Goal: Check status: Check status

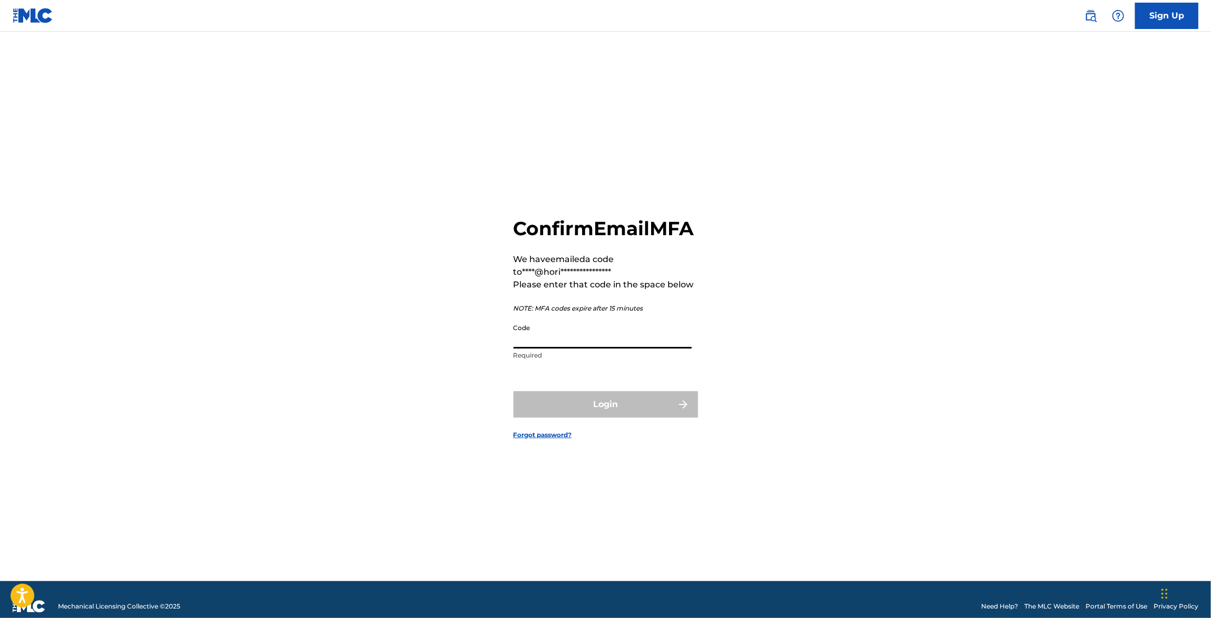
click at [652, 349] on input "Code" at bounding box center [603, 333] width 178 height 30
click at [938, 126] on div "**********" at bounding box center [606, 319] width 738 height 523
click at [647, 349] on input "Code" at bounding box center [603, 333] width 178 height 30
paste input "627014"
type input "627014"
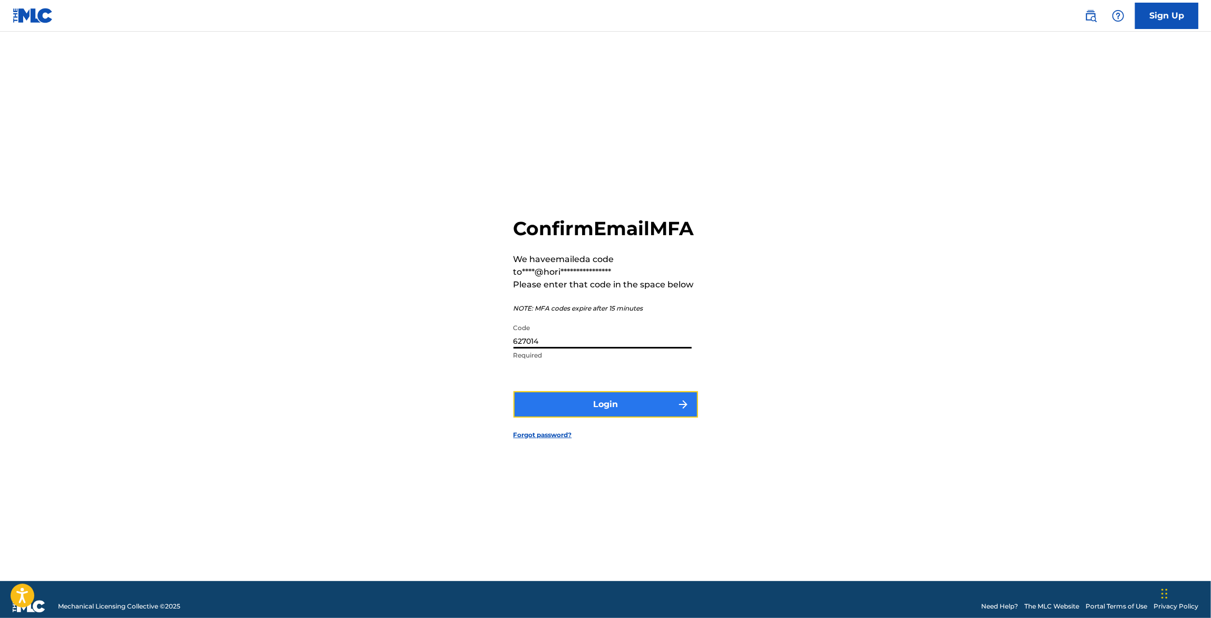
click at [609, 418] on button "Login" at bounding box center [606, 404] width 185 height 26
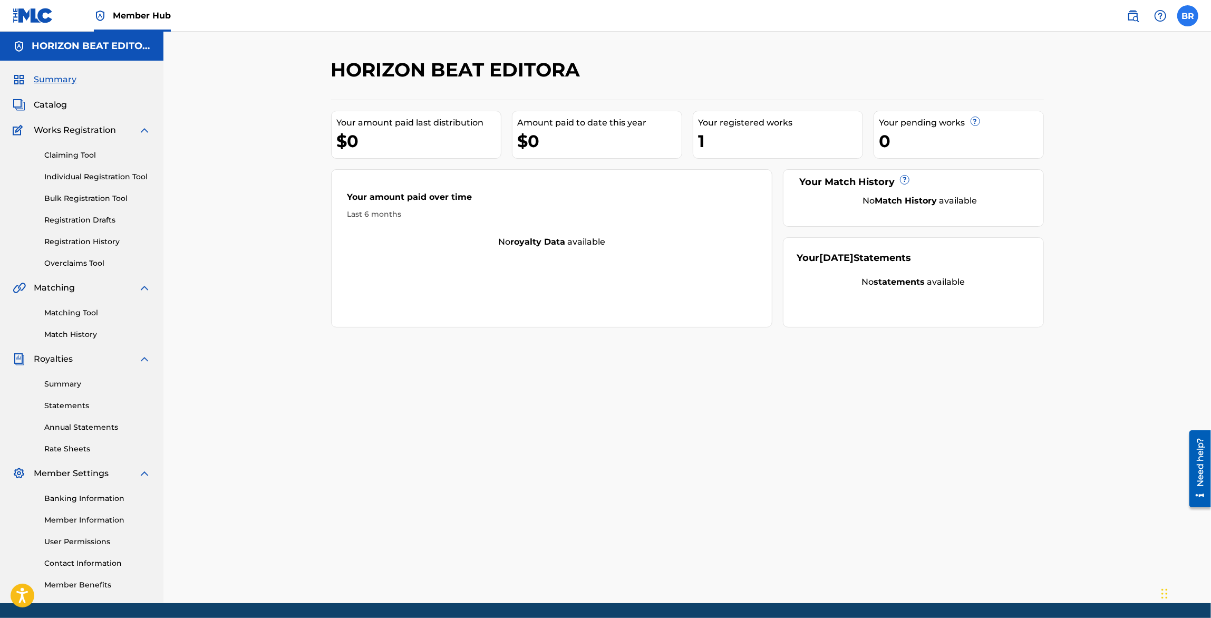
click at [1187, 13] on label at bounding box center [1187, 15] width 21 height 21
click at [1188, 16] on input "BR [PERSON_NAME] [EMAIL_ADDRESS][DOMAIN_NAME] Notification Preferences Profile …" at bounding box center [1188, 16] width 0 height 0
click at [106, 244] on link "Registration History" at bounding box center [97, 241] width 107 height 11
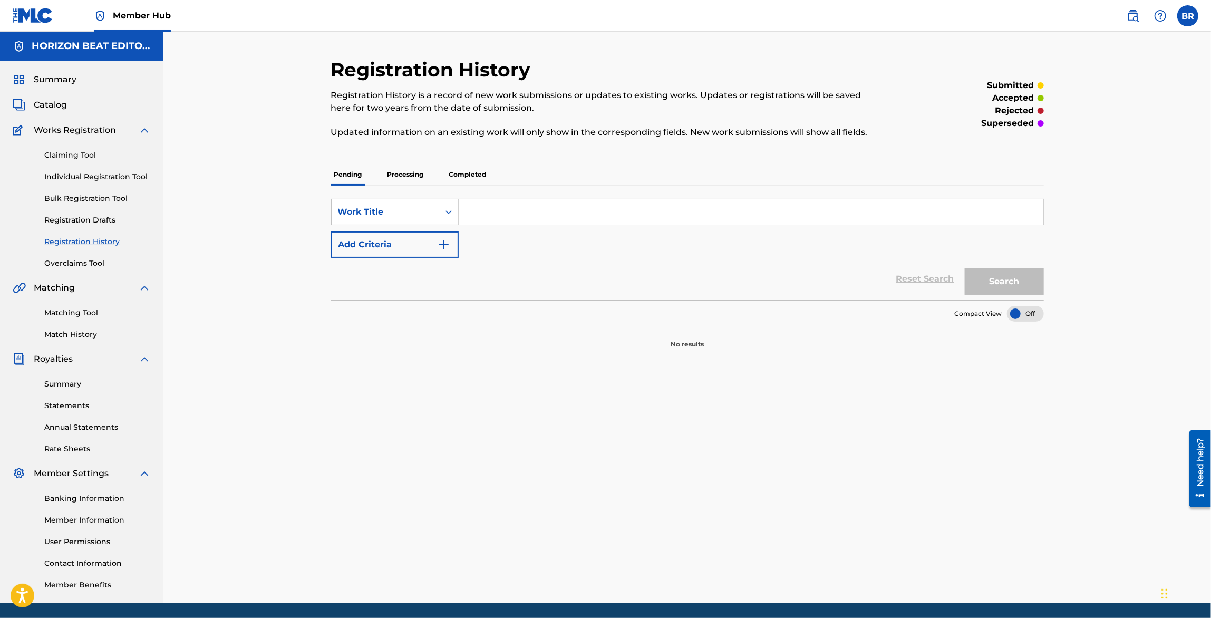
click at [480, 173] on p "Completed" at bounding box center [468, 174] width 44 height 22
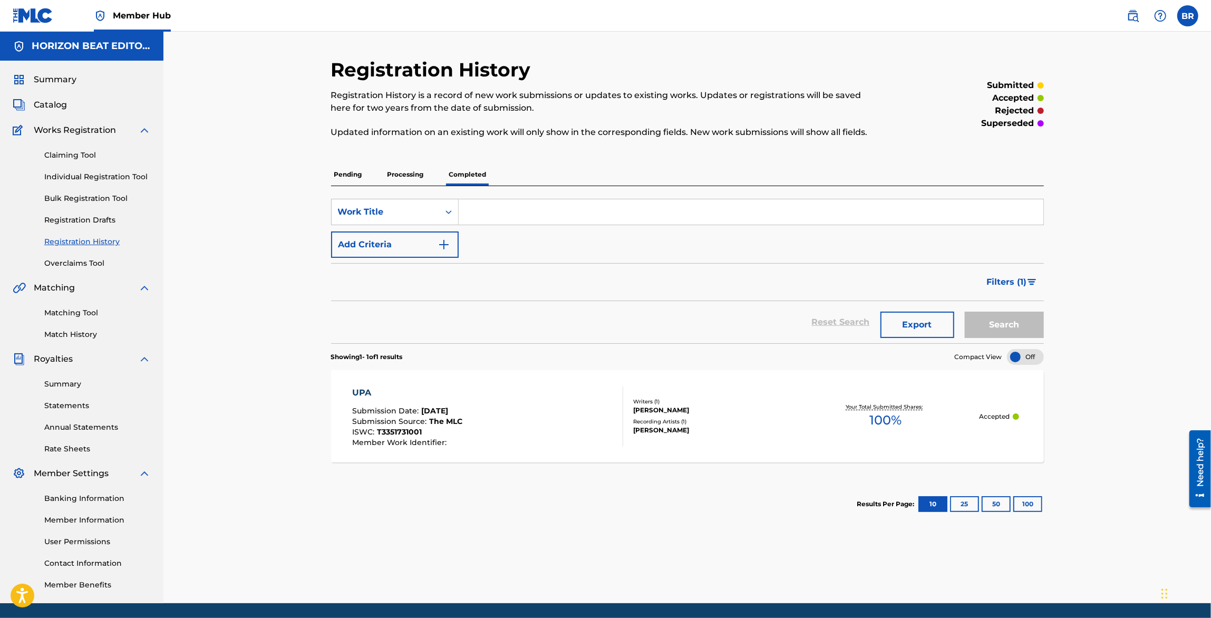
click at [445, 387] on div "UPA" at bounding box center [407, 393] width 110 height 13
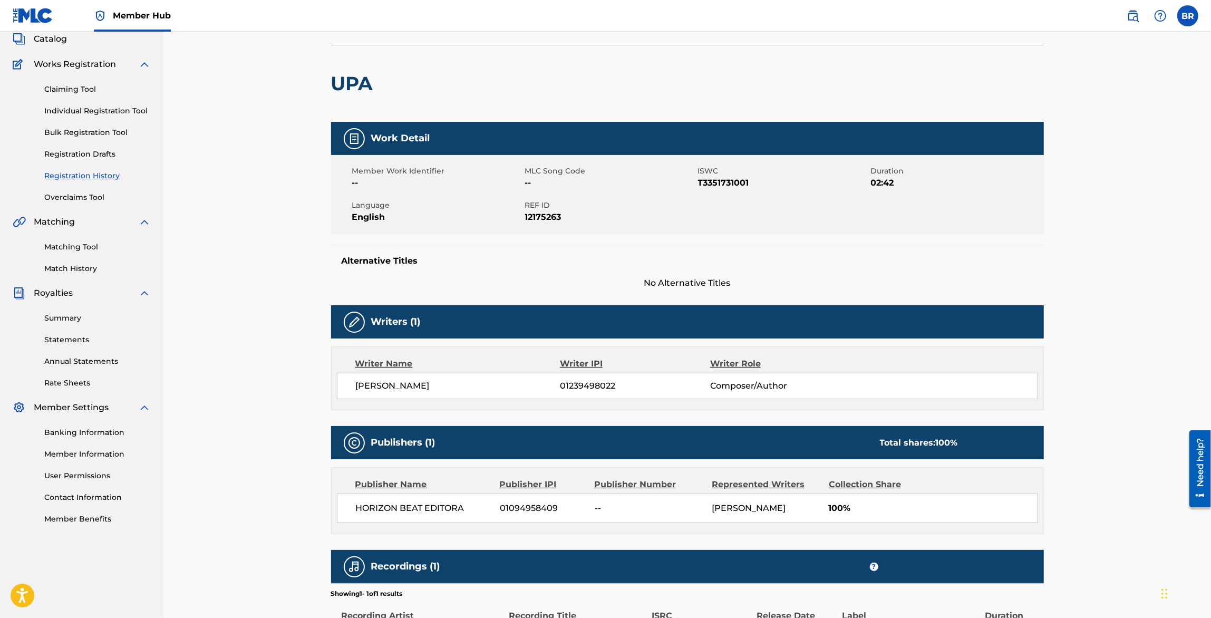
scroll to position [190, 0]
